Goal: Task Accomplishment & Management: Manage account settings

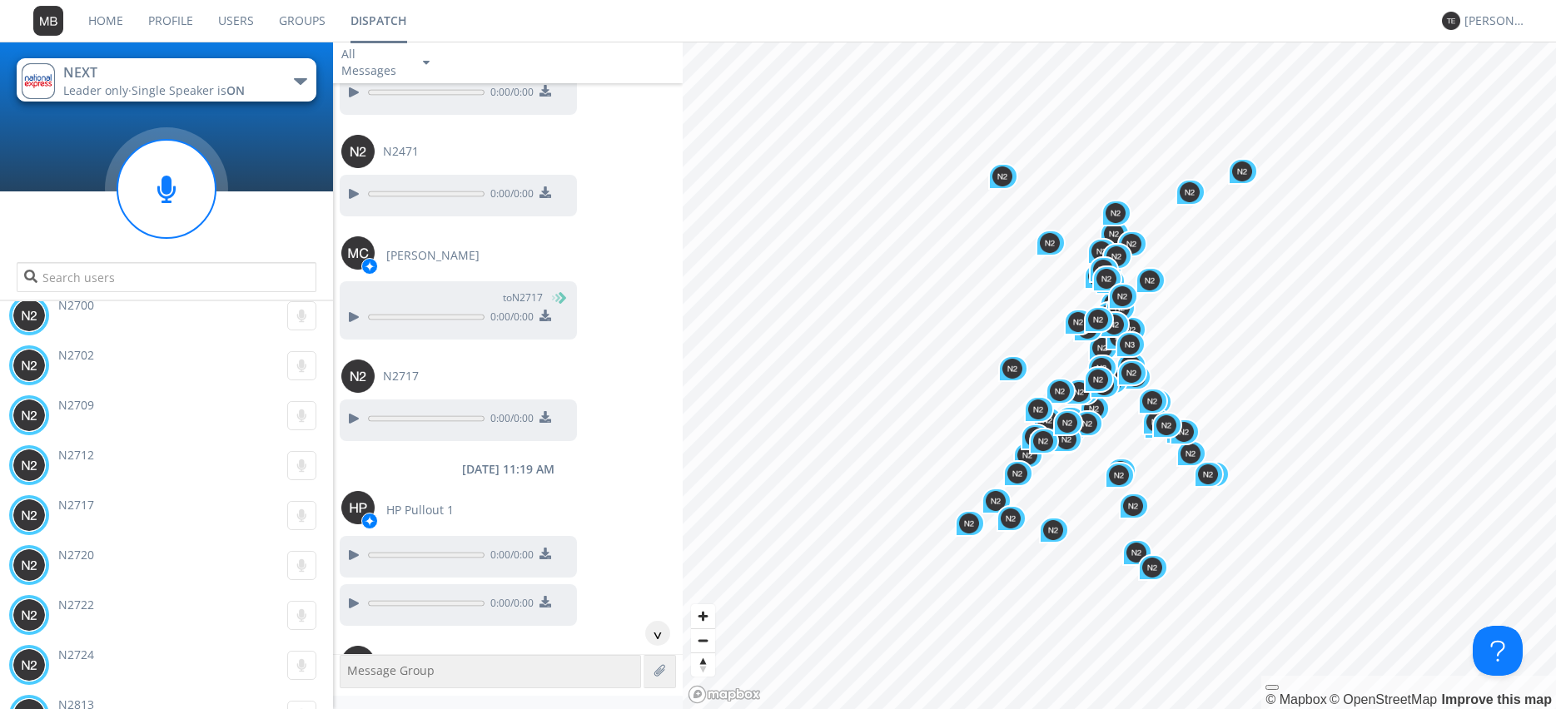
scroll to position [6489, 0]
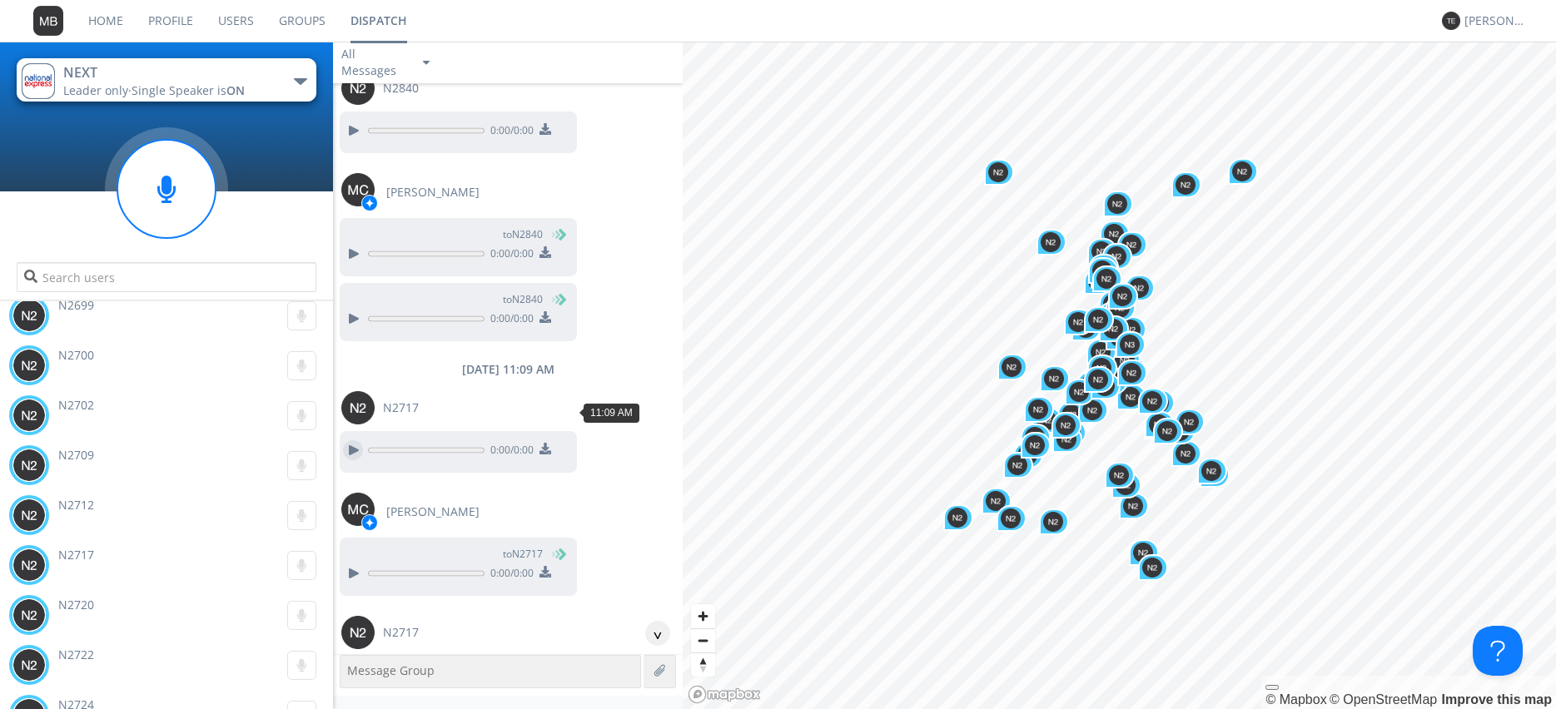
click at [347, 440] on div at bounding box center [353, 450] width 20 height 20
click at [349, 564] on div at bounding box center [353, 574] width 20 height 20
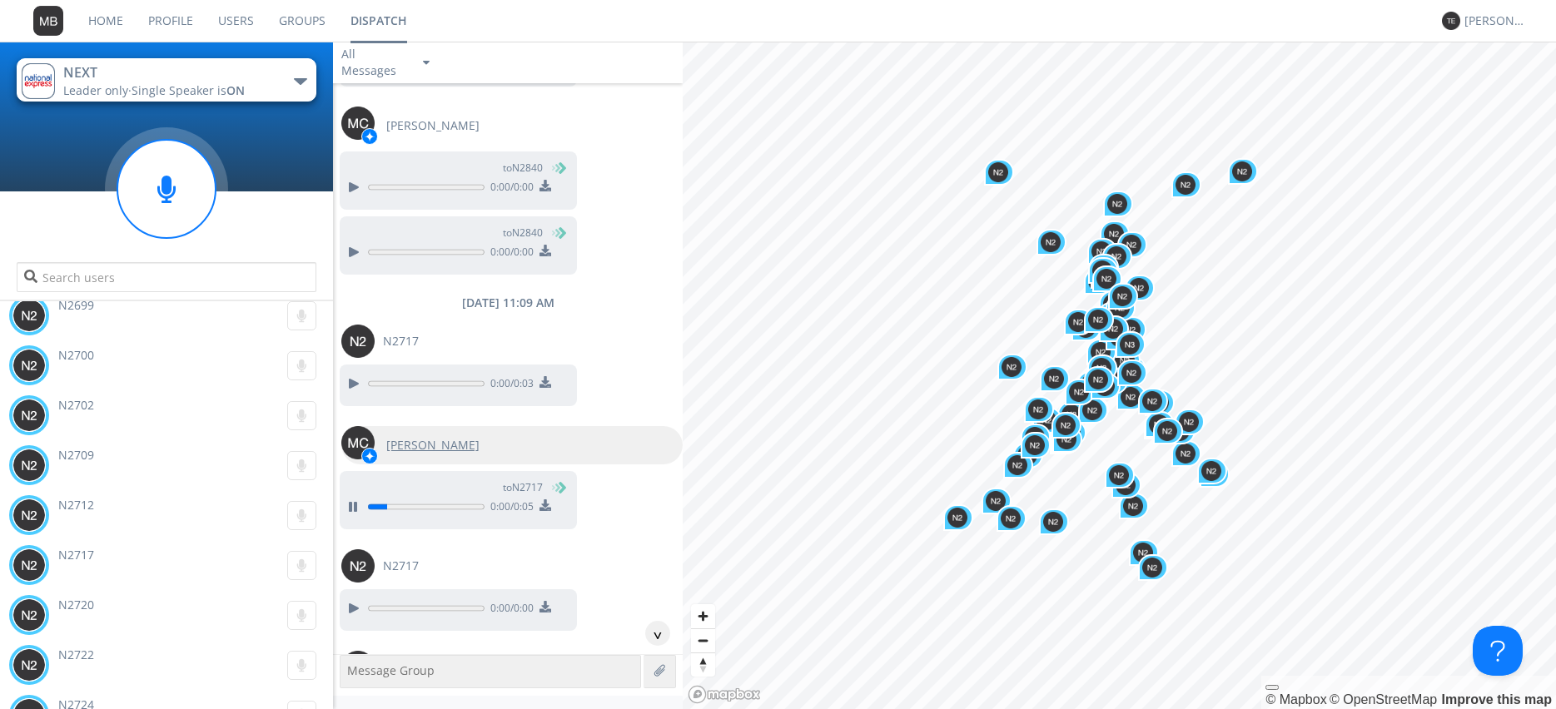
scroll to position [6679, 0]
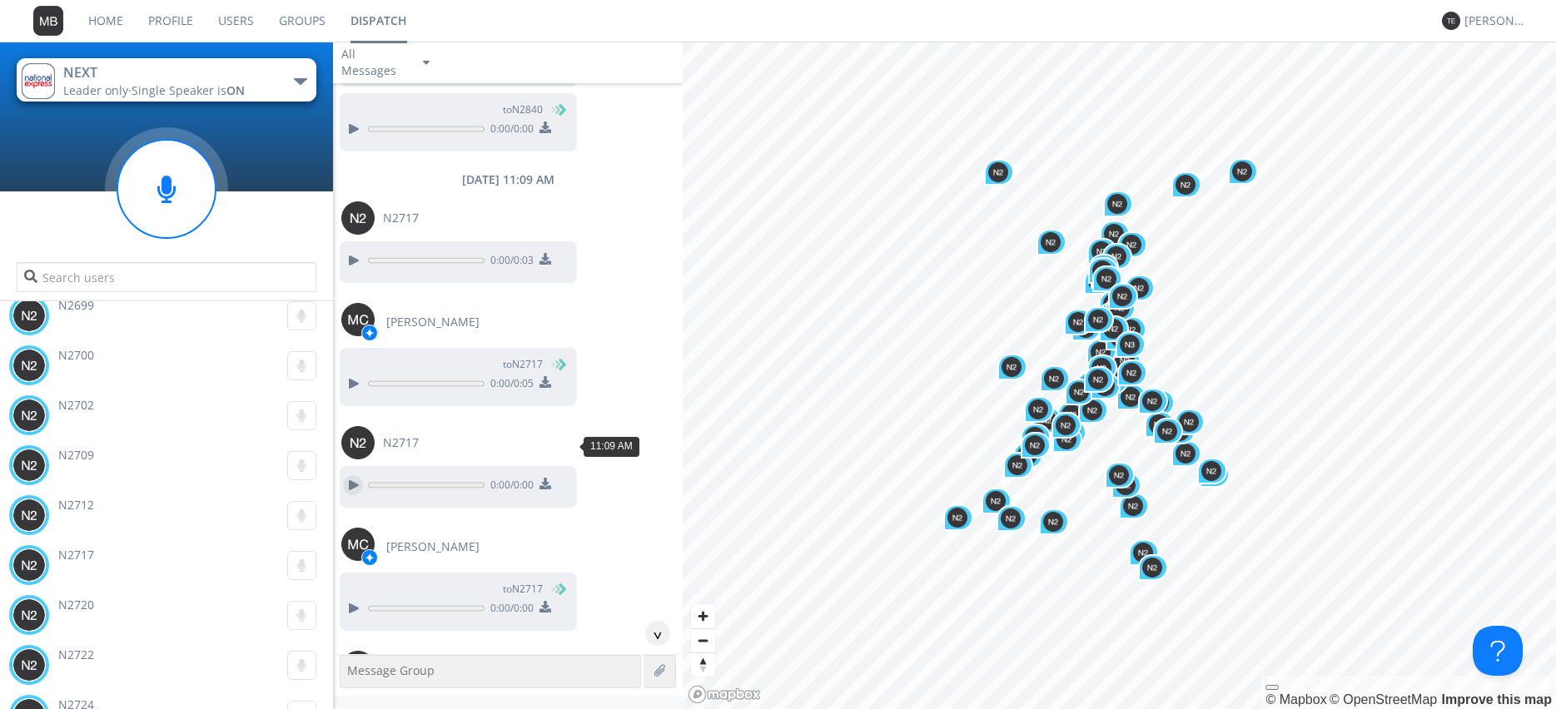
click at [353, 475] on div at bounding box center [353, 485] width 20 height 20
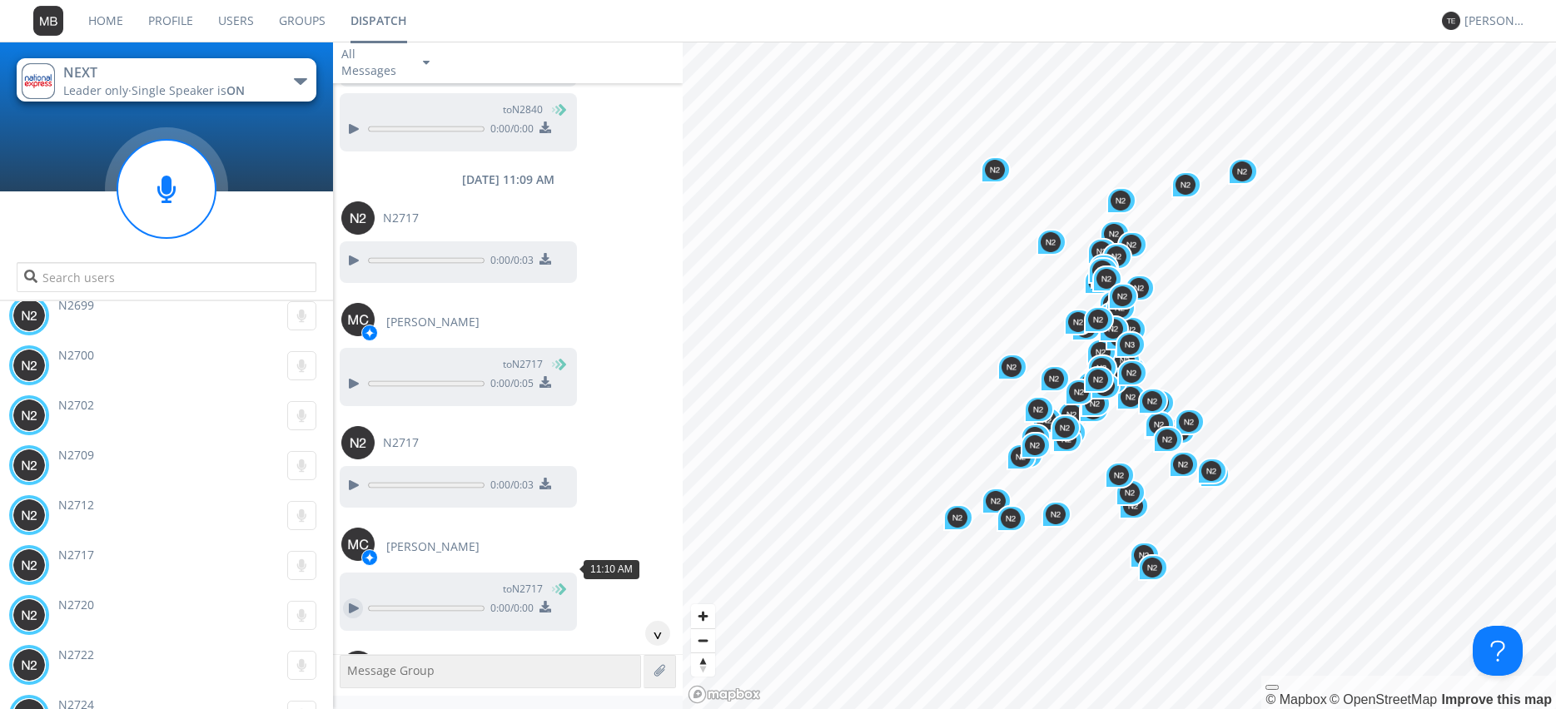
click at [355, 599] on div at bounding box center [353, 609] width 20 height 20
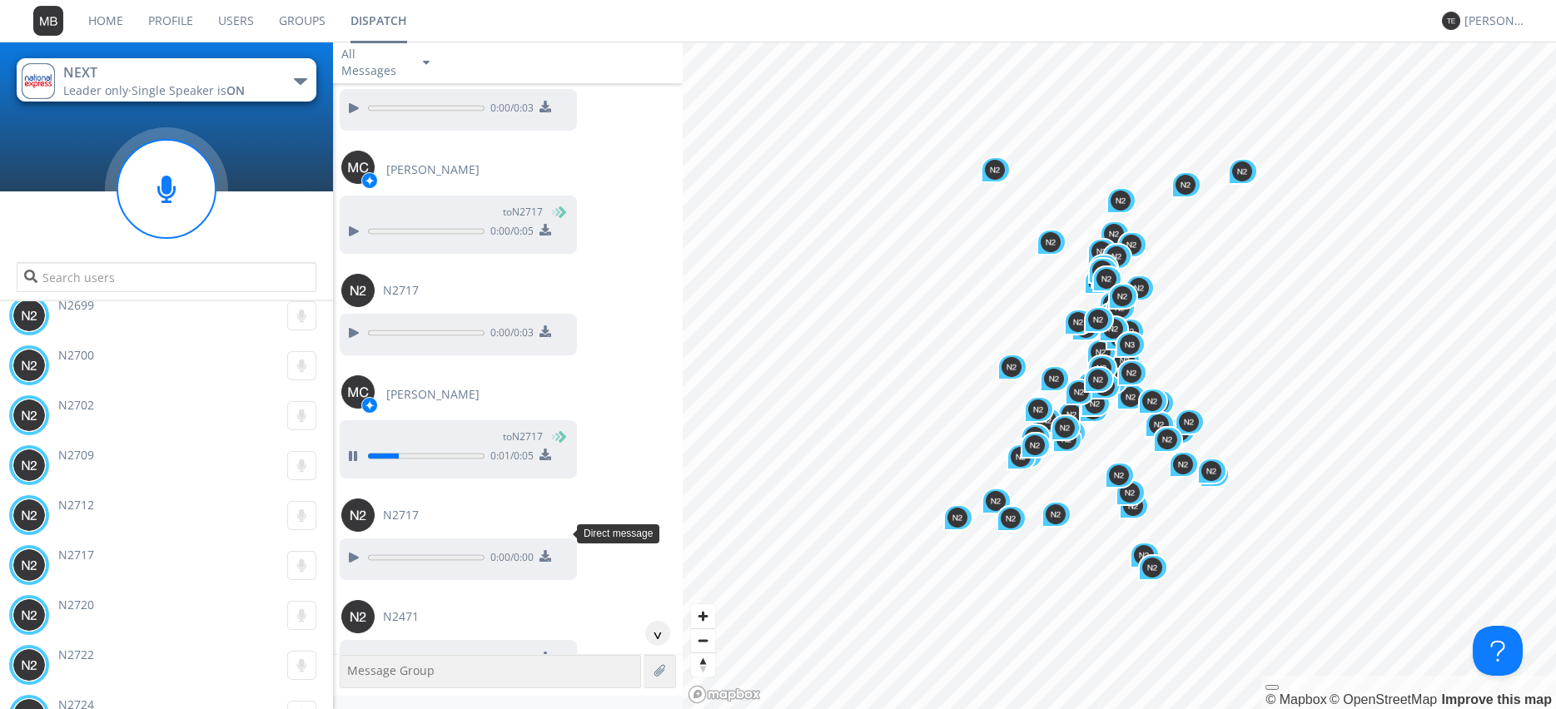
scroll to position [6868, 0]
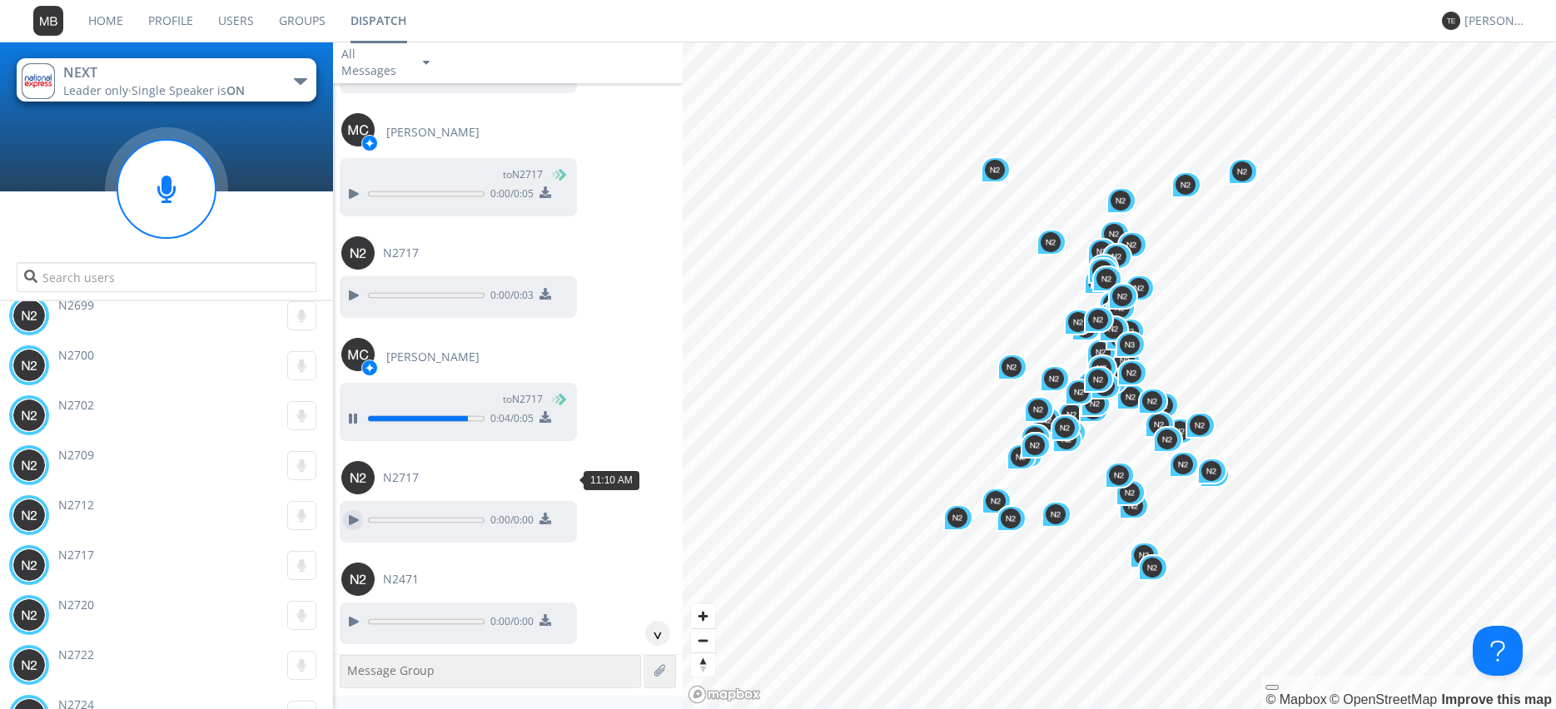
click at [351, 510] on div at bounding box center [353, 520] width 20 height 20
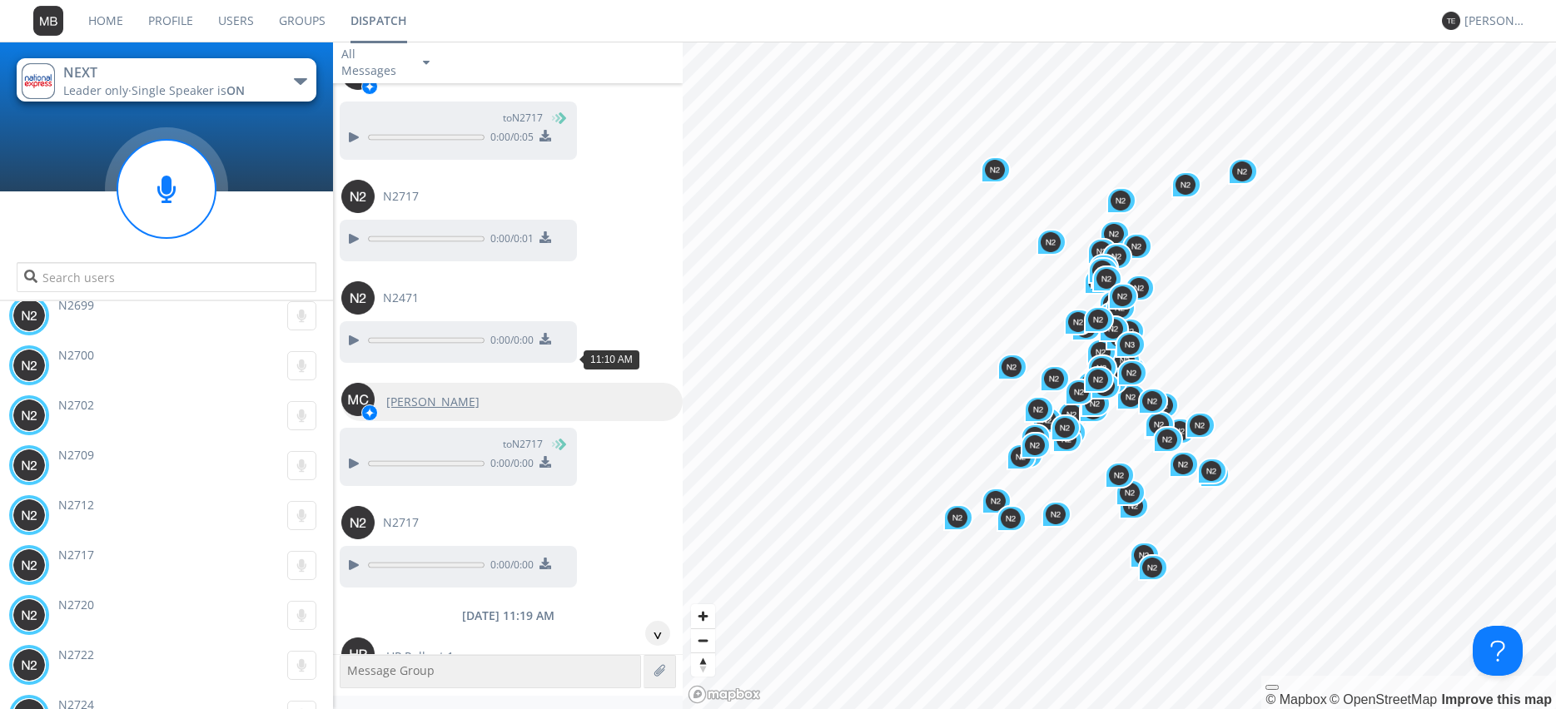
scroll to position [7153, 0]
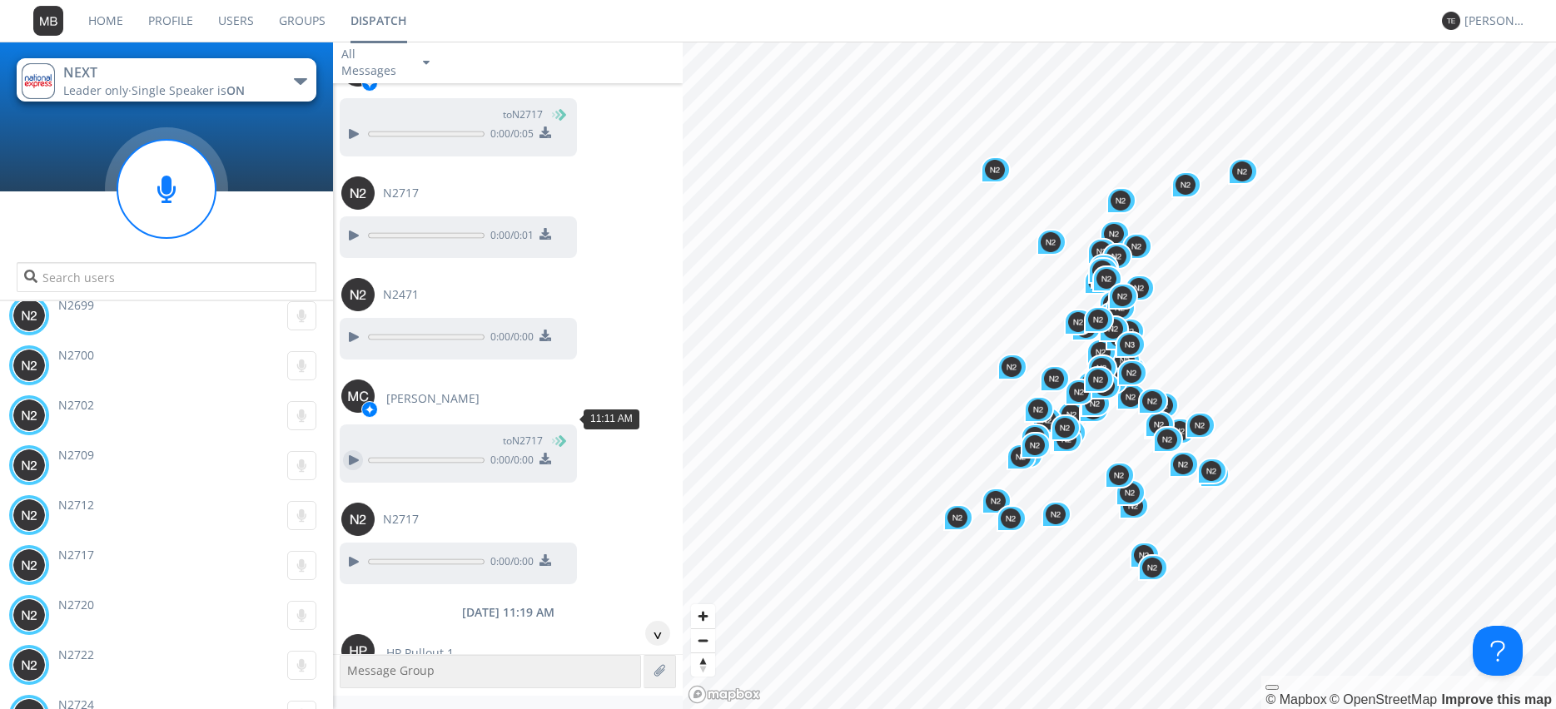
click at [348, 450] on div at bounding box center [353, 460] width 20 height 20
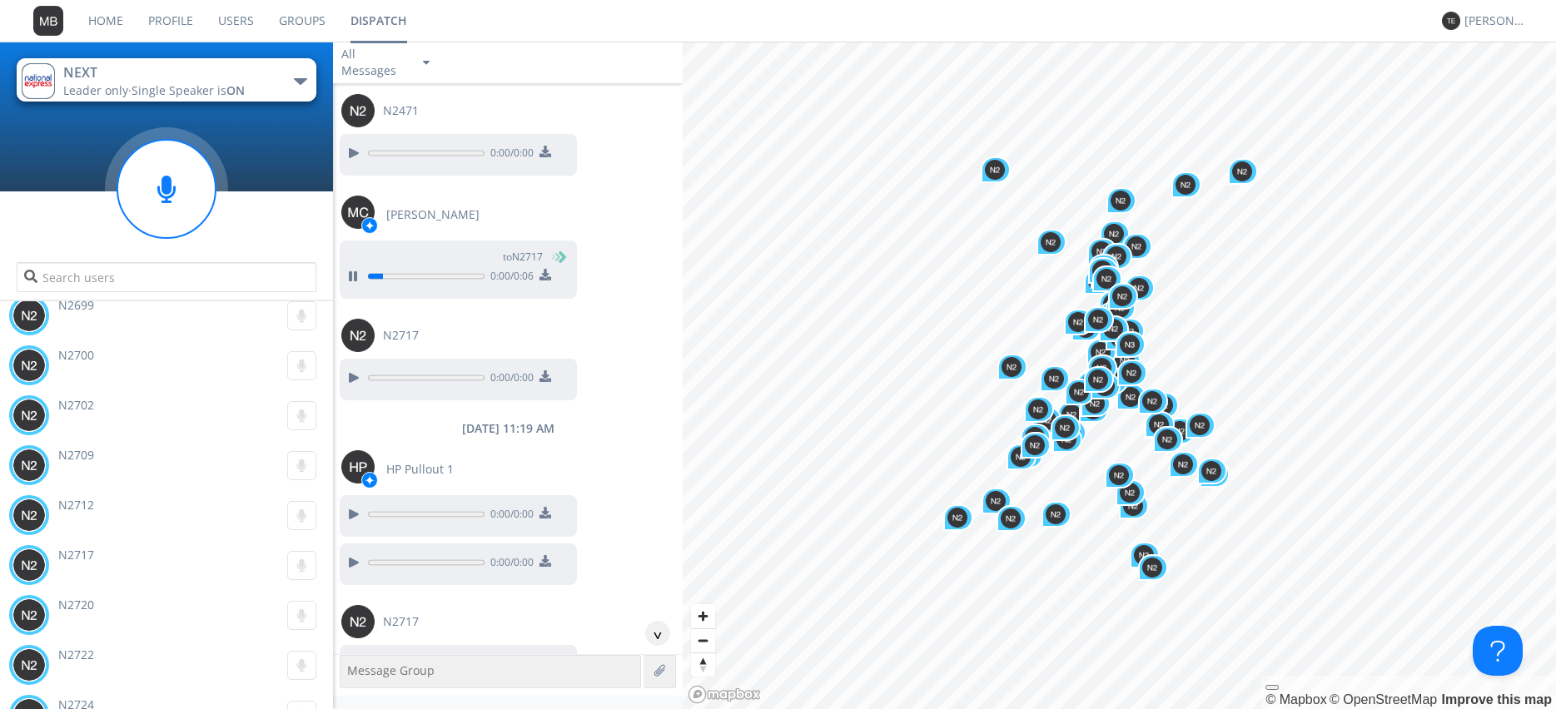
scroll to position [7343, 0]
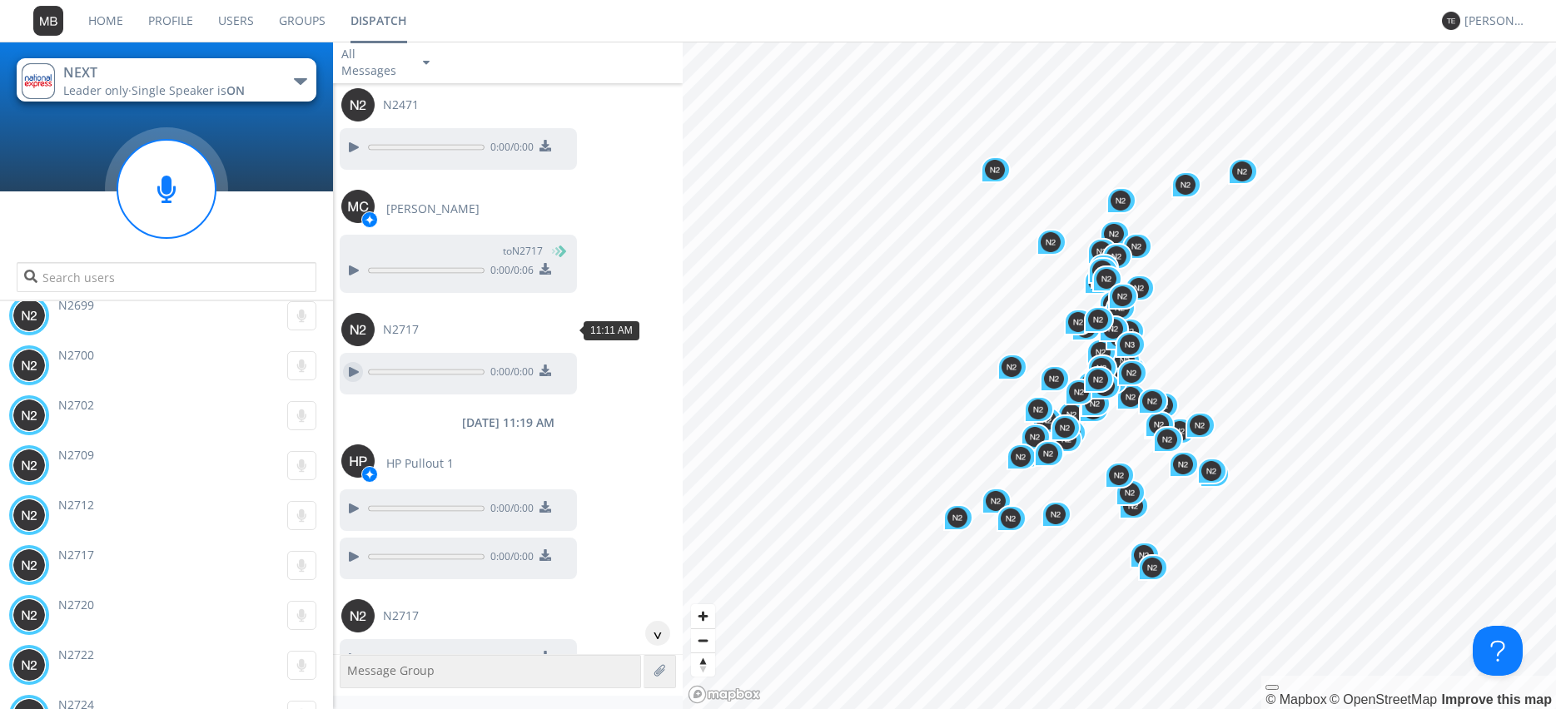
click at [349, 362] on div at bounding box center [353, 372] width 20 height 20
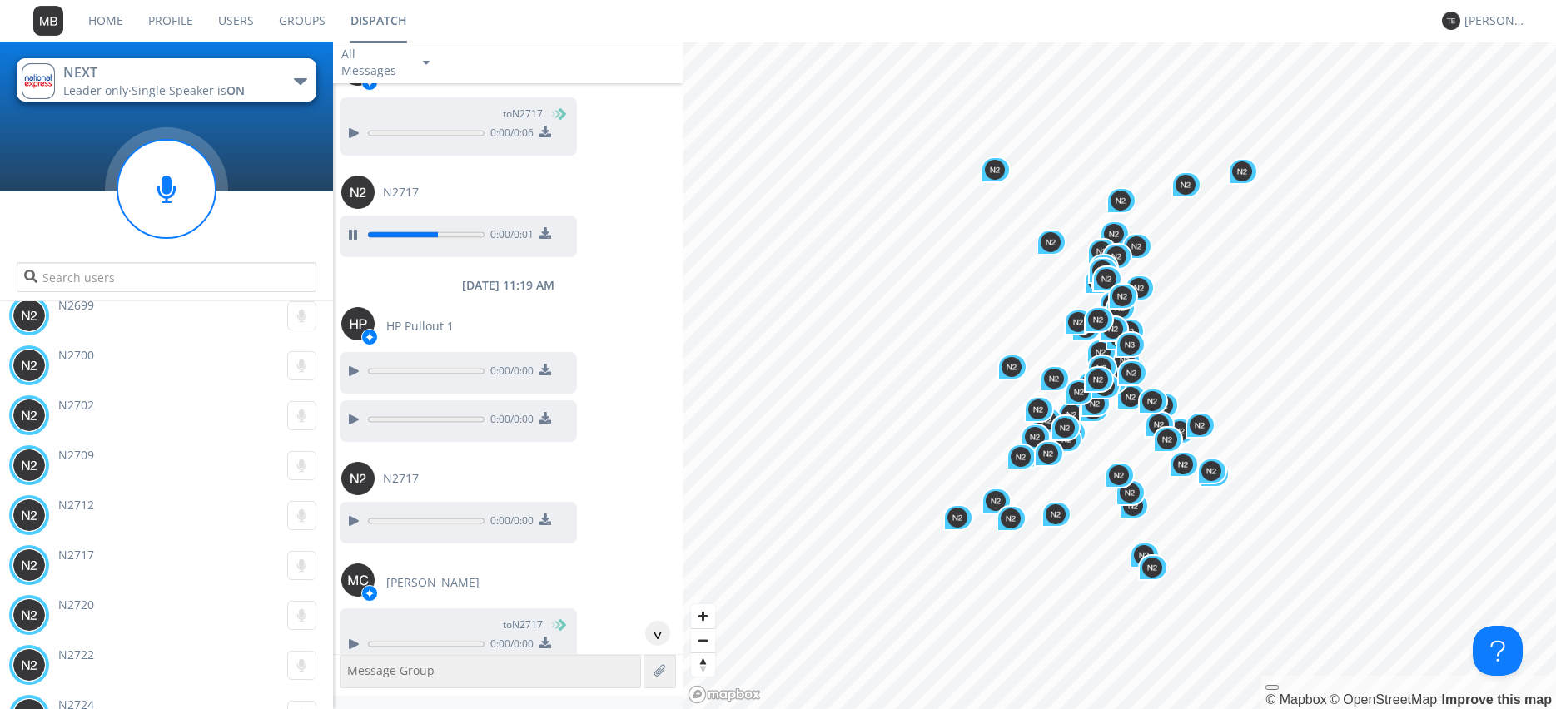
scroll to position [7533, 0]
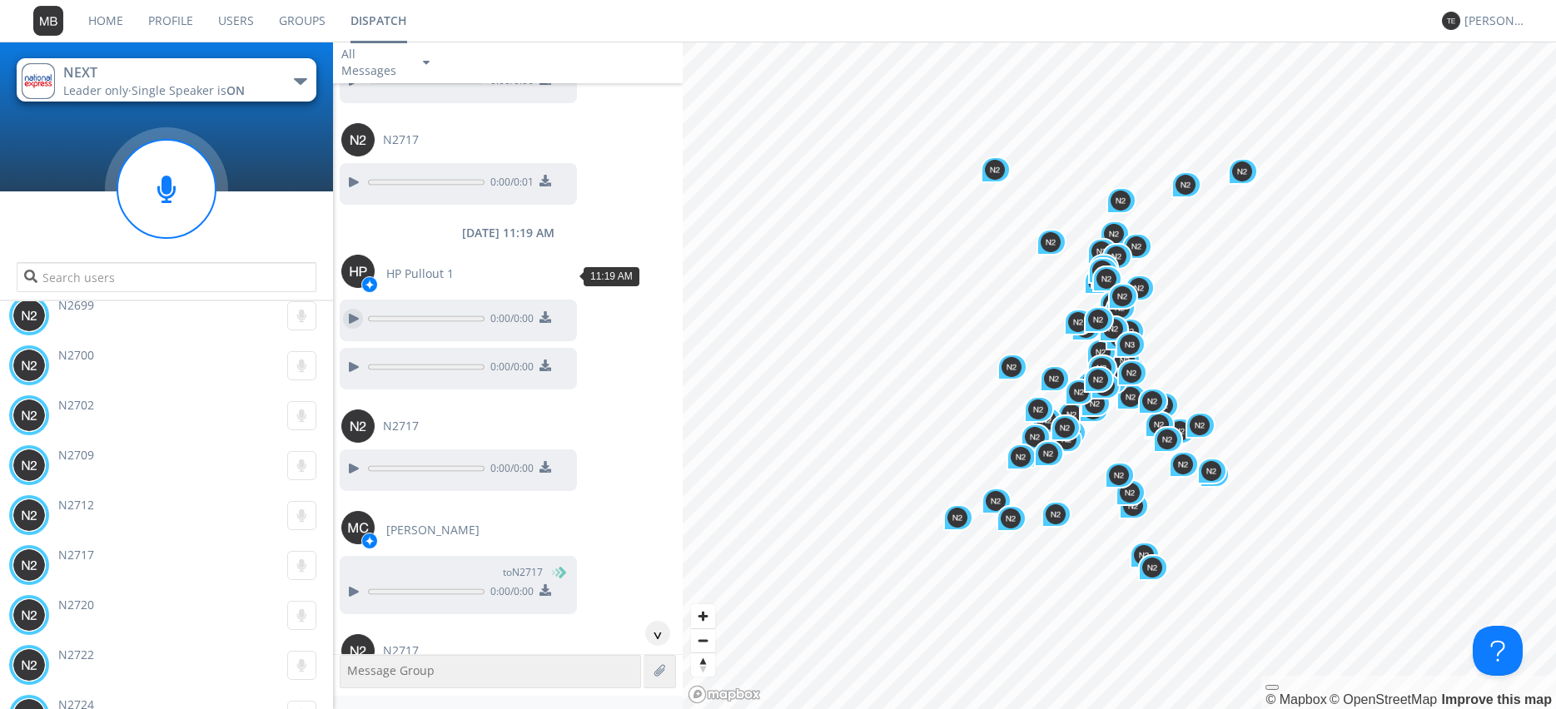
click at [350, 309] on div at bounding box center [353, 319] width 20 height 20
click at [344, 357] on div at bounding box center [353, 367] width 20 height 20
click at [347, 459] on div at bounding box center [353, 469] width 20 height 20
click at [346, 582] on div at bounding box center [353, 592] width 20 height 20
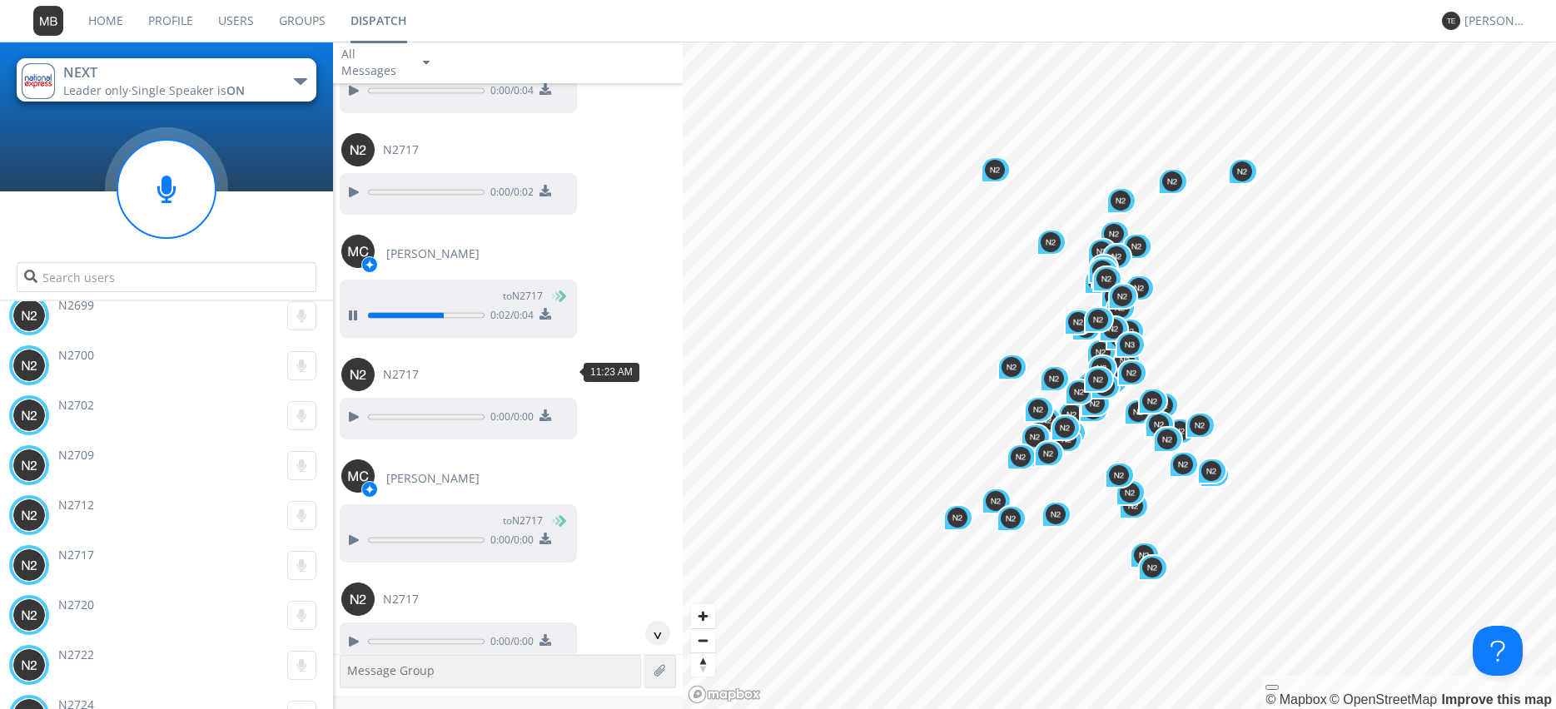
scroll to position [7818, 0]
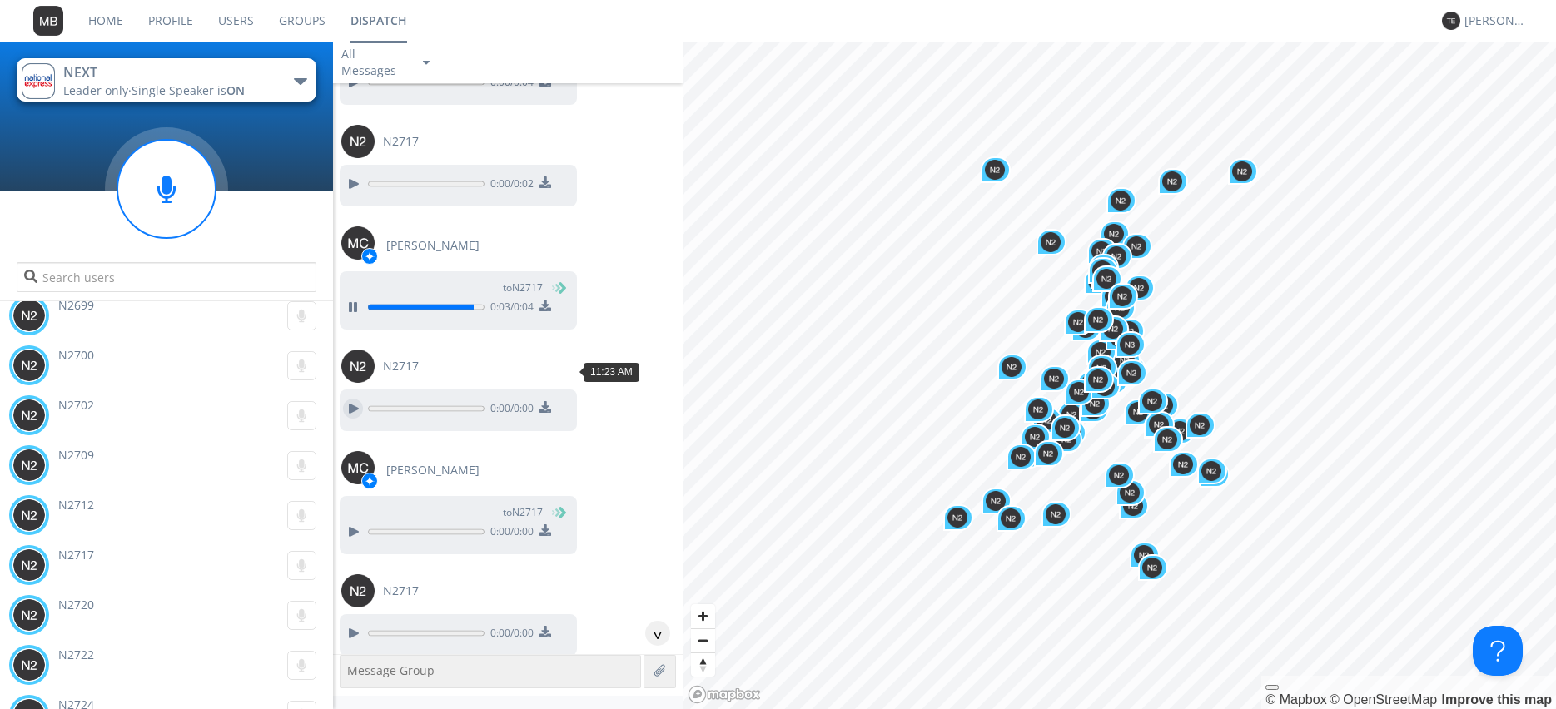
click at [350, 399] on div at bounding box center [353, 409] width 20 height 20
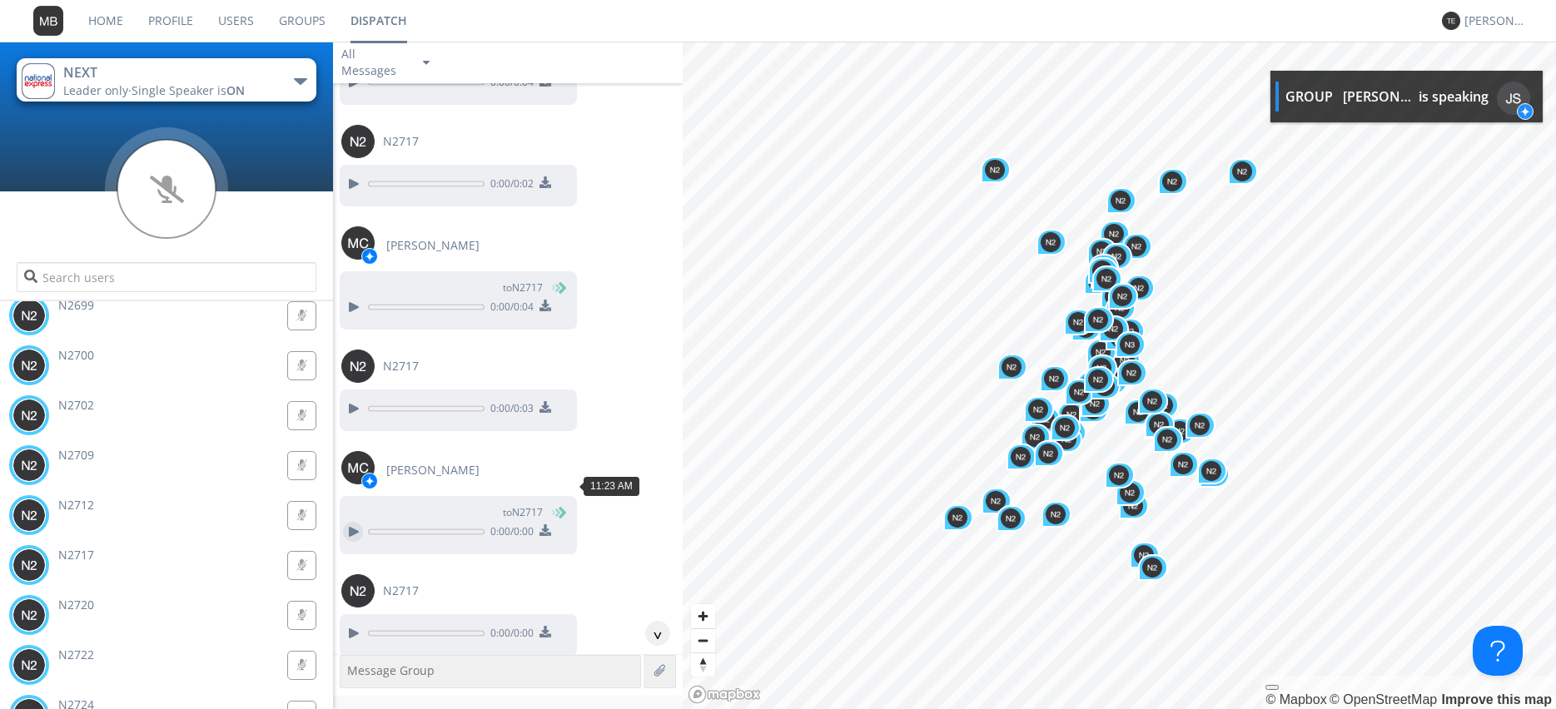
click at [352, 522] on div at bounding box center [353, 532] width 20 height 20
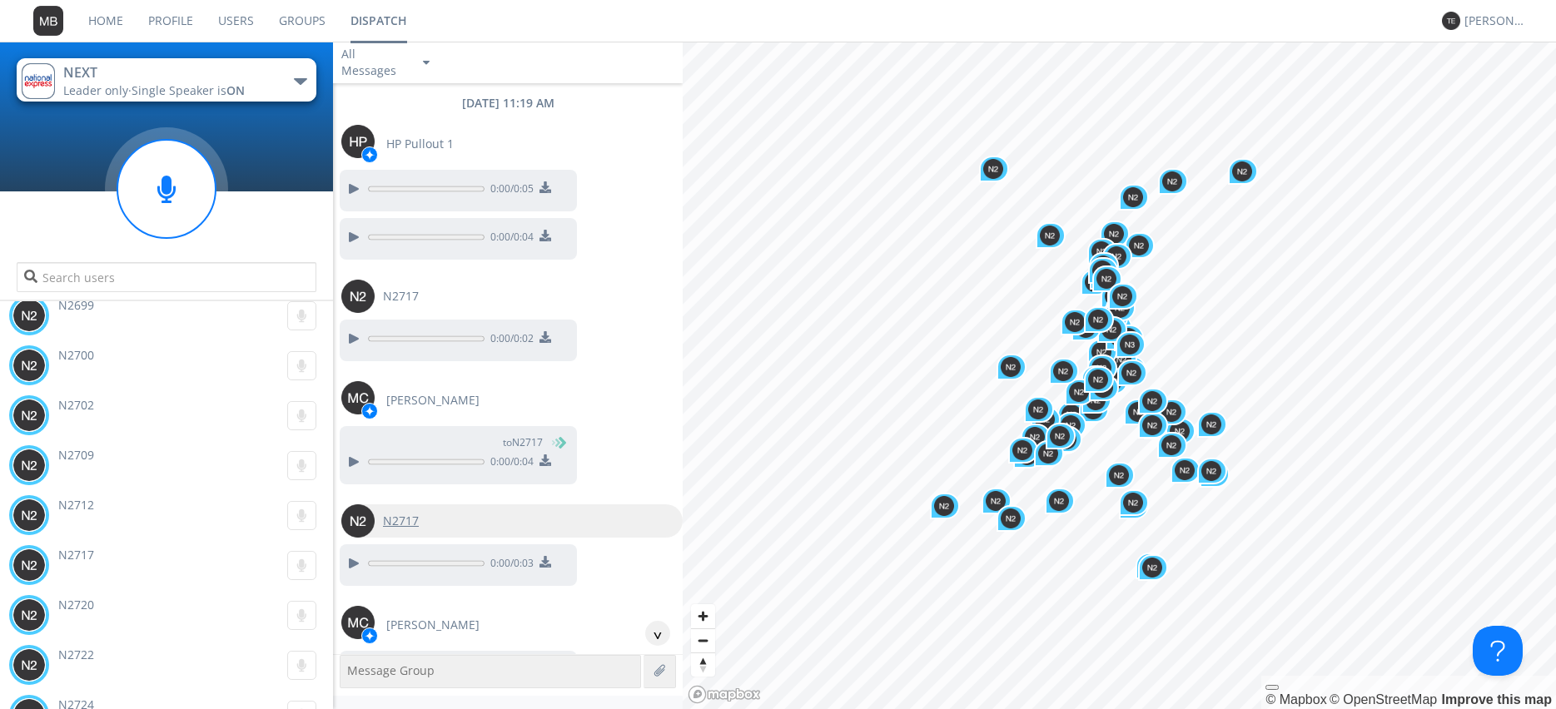
scroll to position [7628, 0]
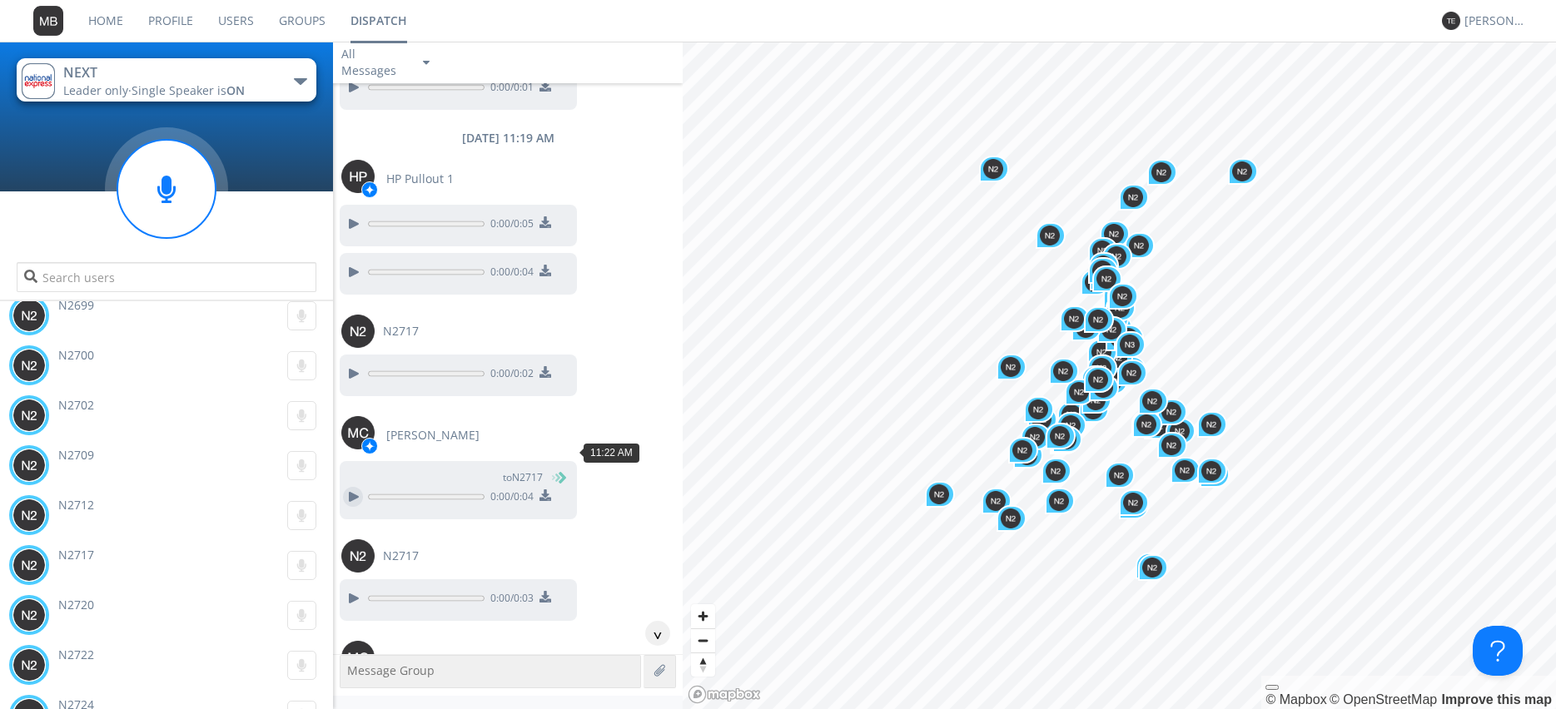
click at [352, 487] on div at bounding box center [353, 497] width 20 height 20
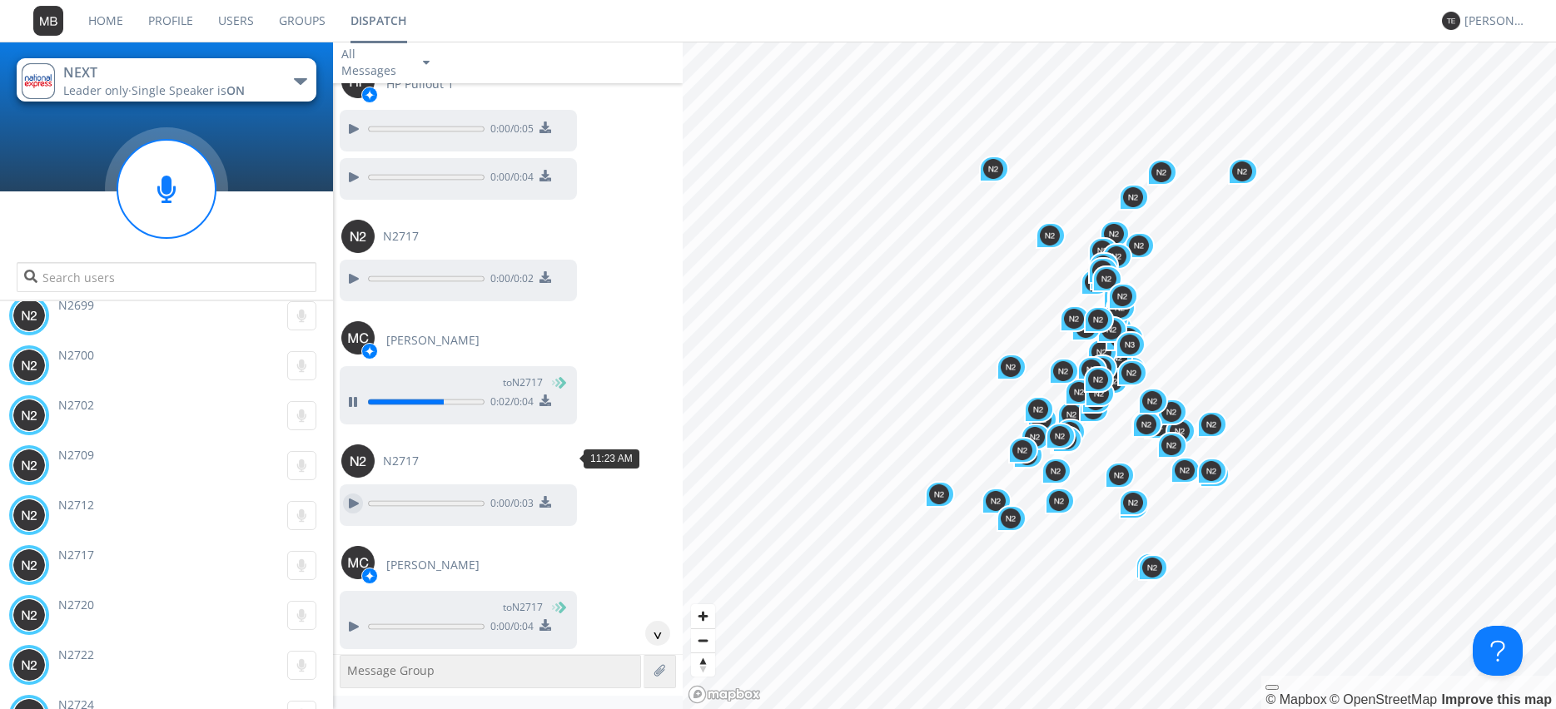
click at [353, 494] on div at bounding box center [353, 504] width 20 height 20
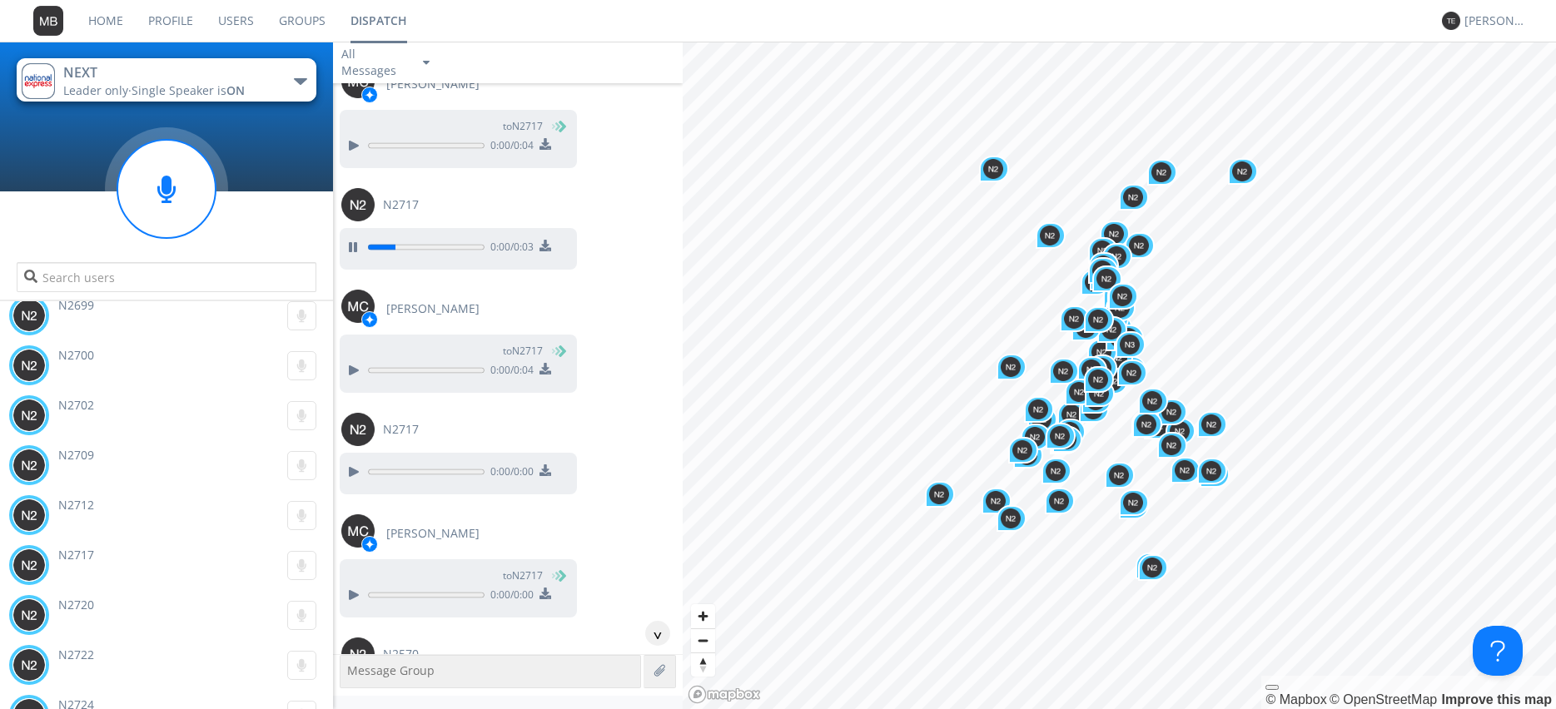
scroll to position [8007, 0]
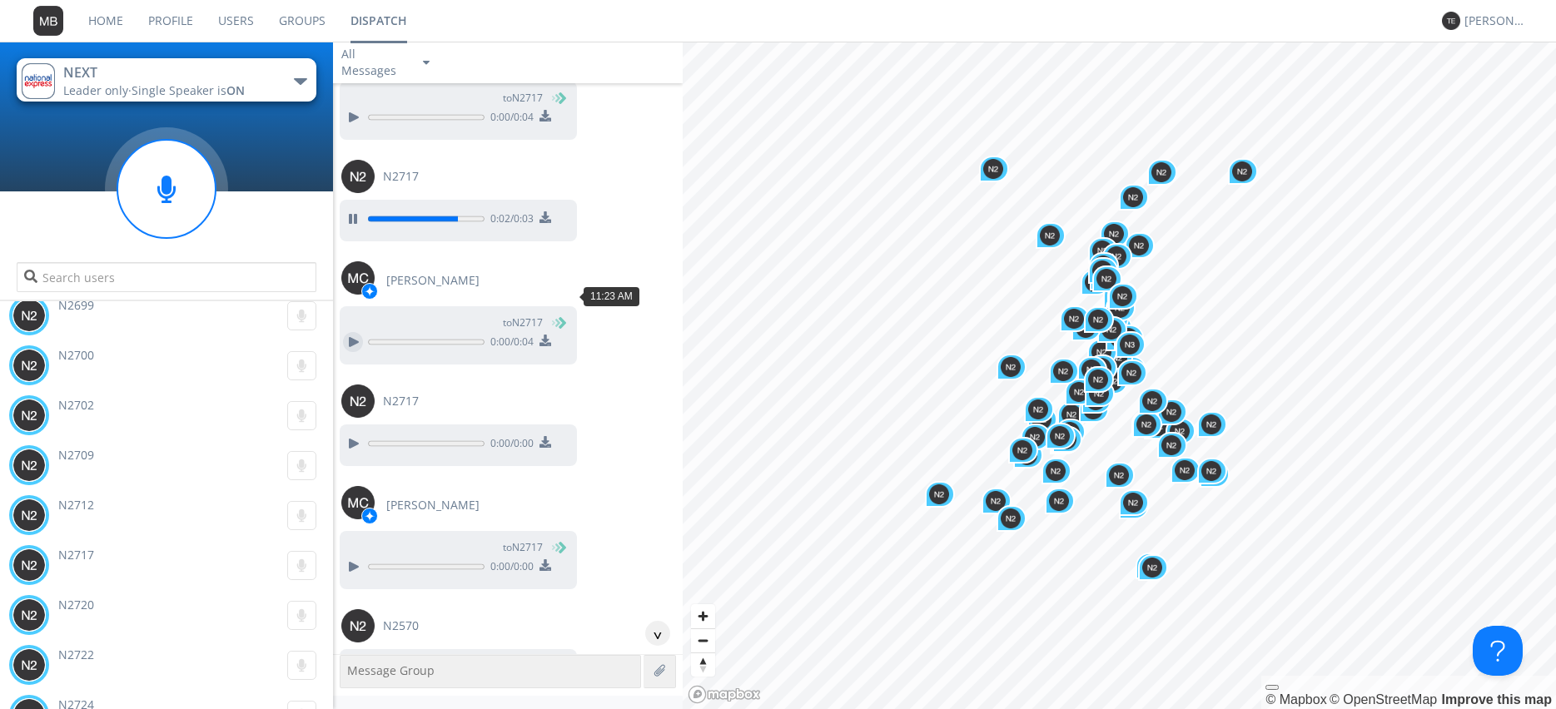
click at [353, 332] on div at bounding box center [353, 342] width 20 height 20
click at [350, 434] on div at bounding box center [353, 444] width 20 height 20
click at [352, 557] on div at bounding box center [353, 567] width 20 height 20
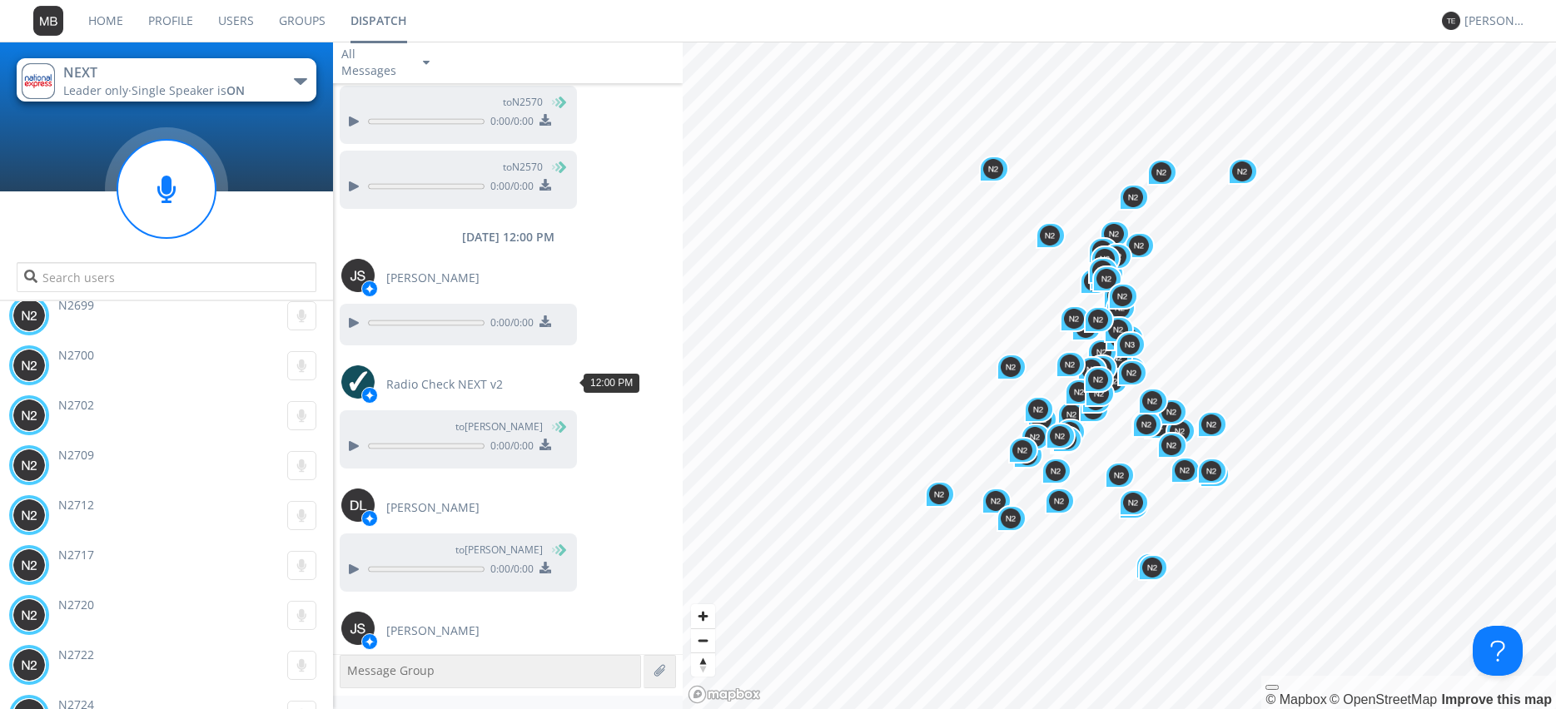
scroll to position [8692, 0]
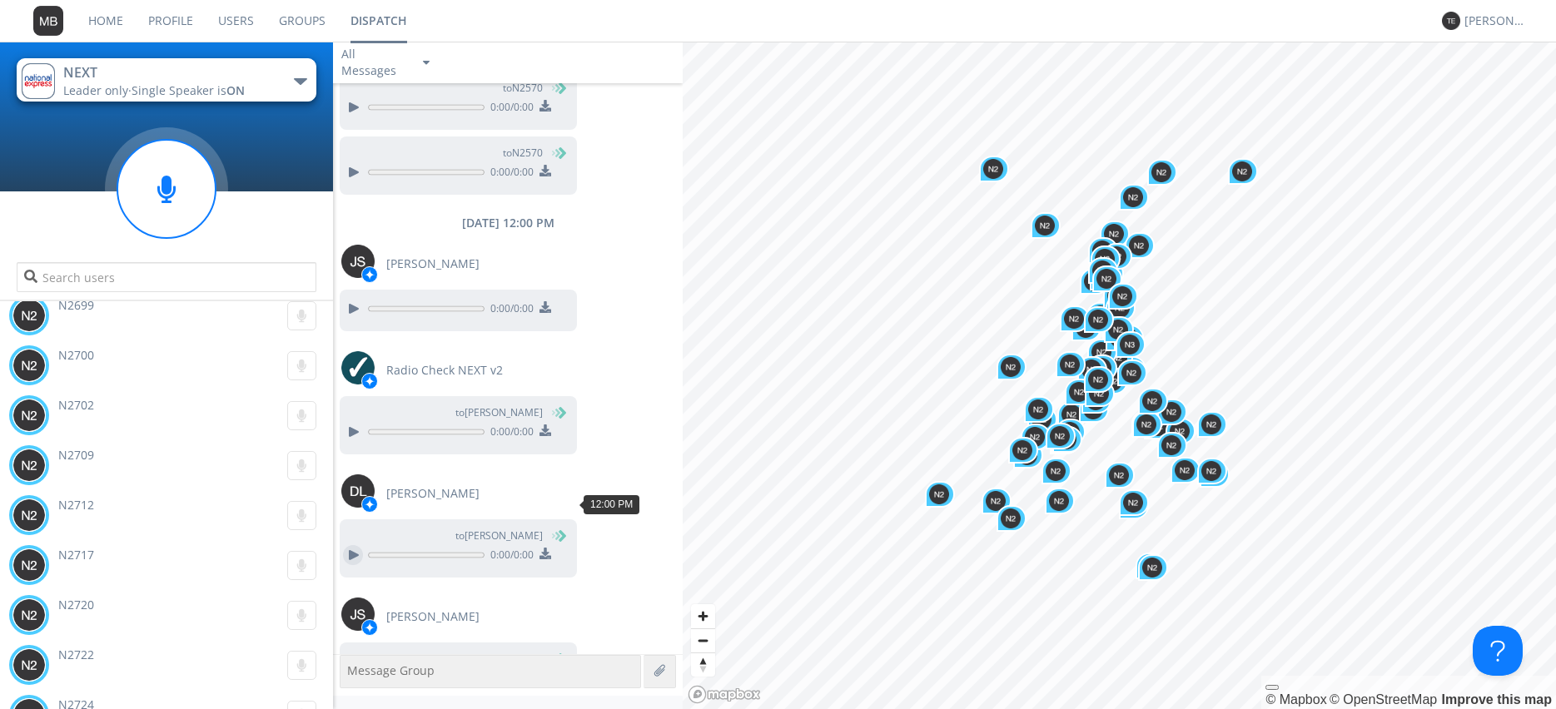
click at [351, 545] on div at bounding box center [353, 555] width 20 height 20
click at [348, 299] on div at bounding box center [353, 309] width 20 height 20
click at [361, 668] on button at bounding box center [353, 679] width 30 height 22
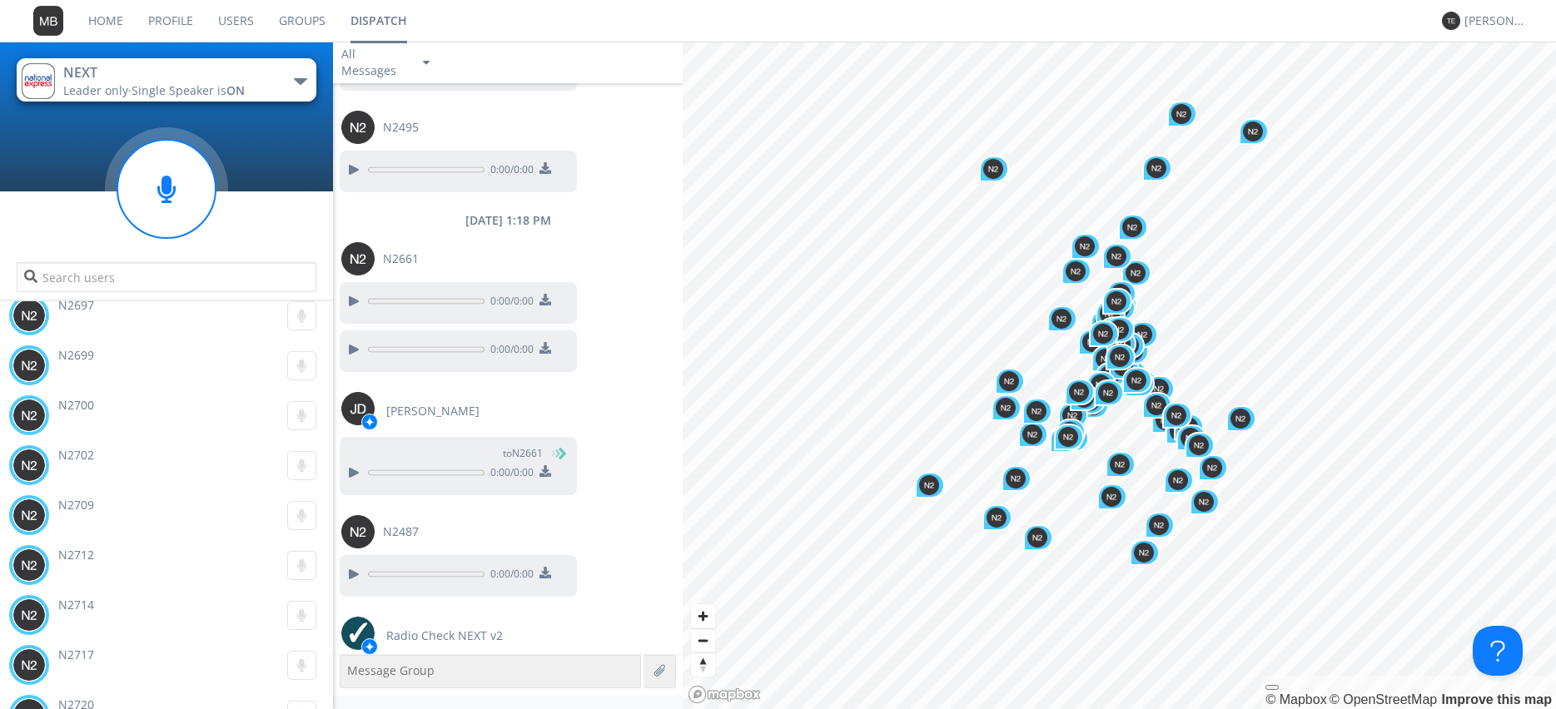
scroll to position [11627, 0]
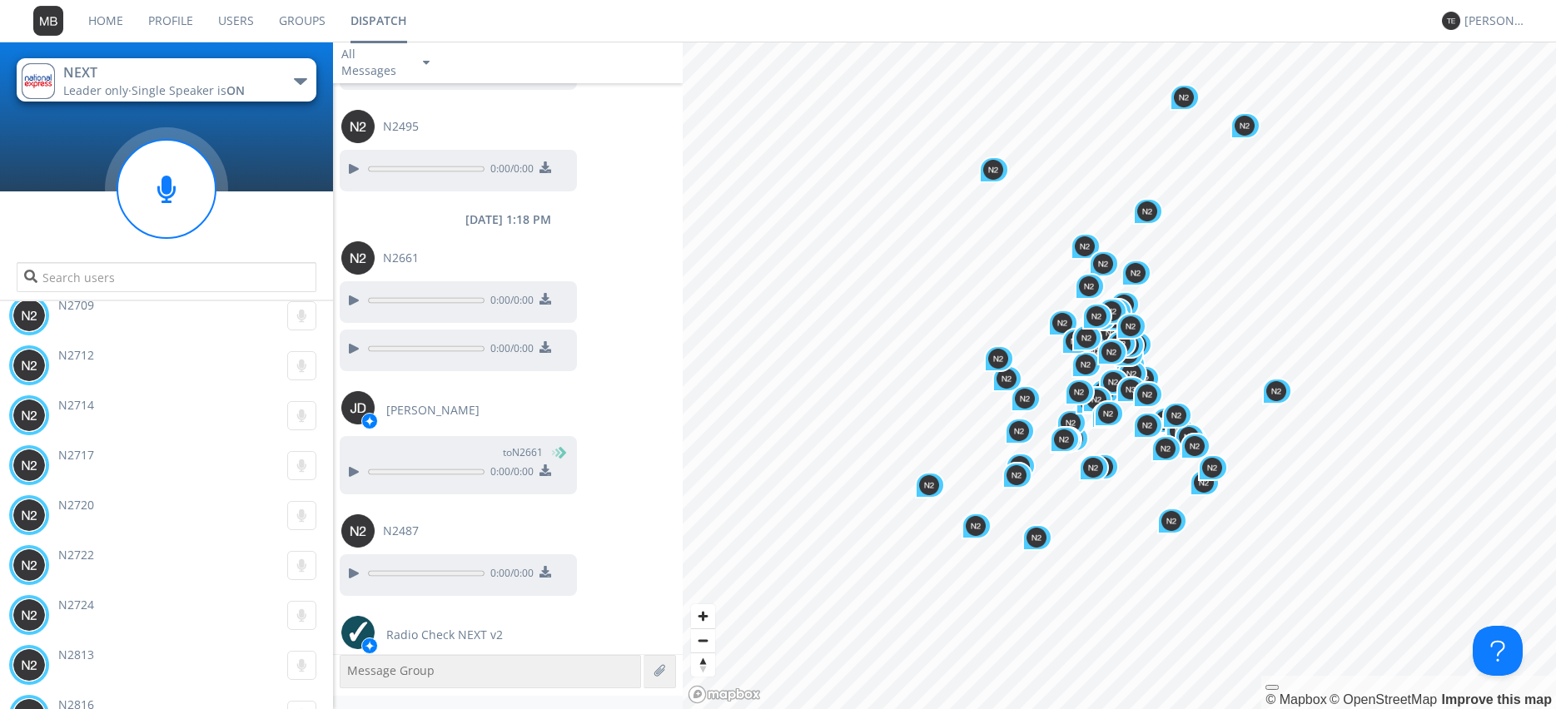
click at [1476, 231] on div "Home Profile Users Groups Dispatch [PERSON_NAME] NEXT Leader only · Single Spea…" at bounding box center [778, 354] width 1556 height 709
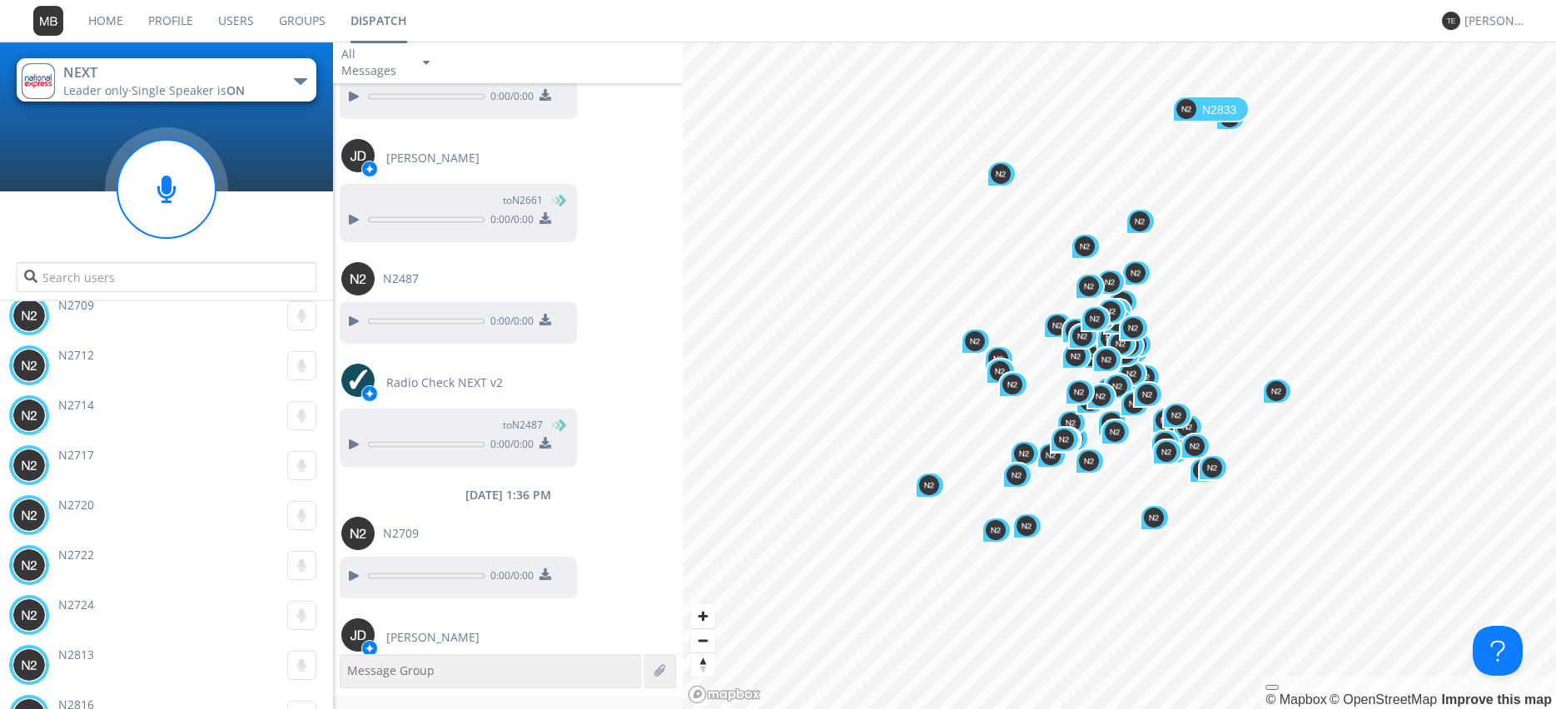
scroll to position [11880, 0]
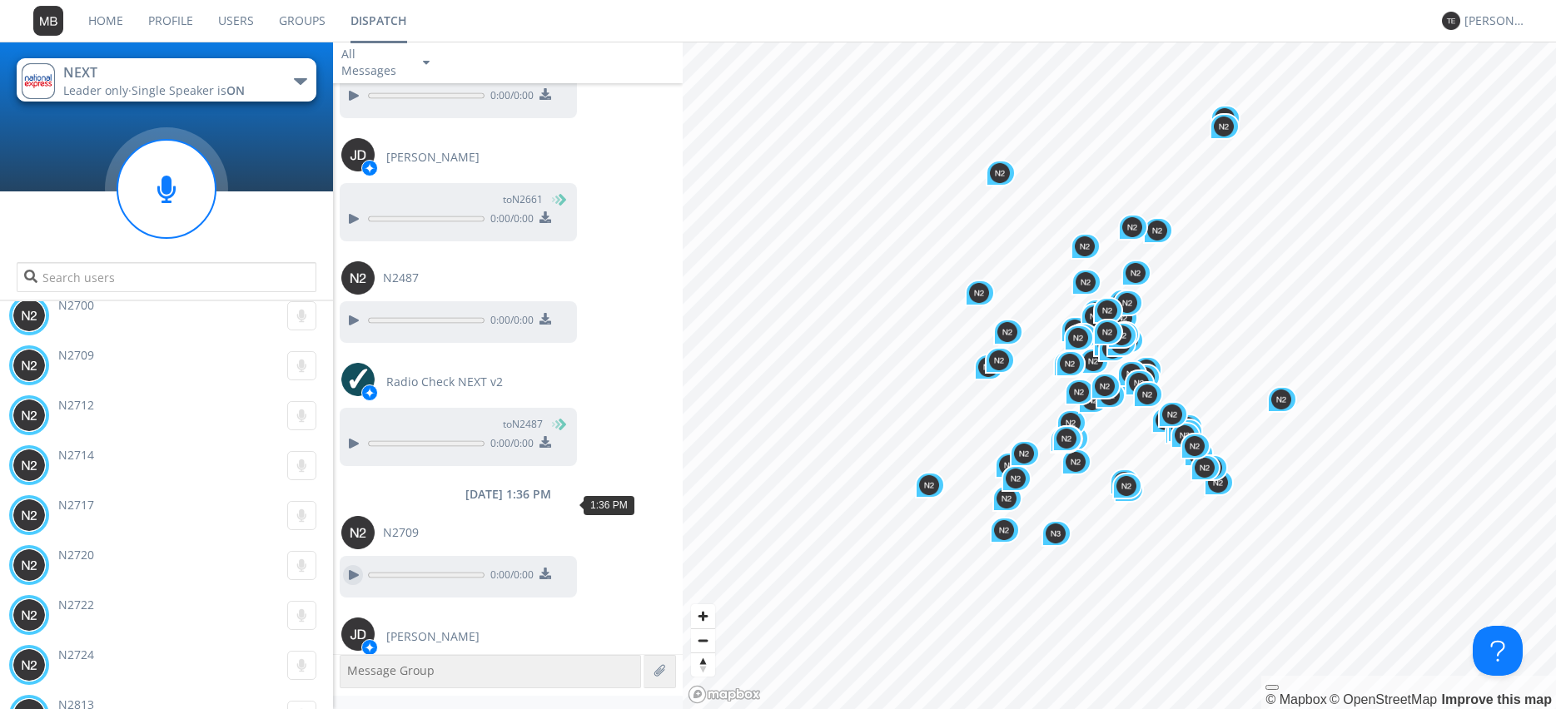
click at [343, 565] on div at bounding box center [353, 575] width 20 height 20
